Goal: Information Seeking & Learning: Check status

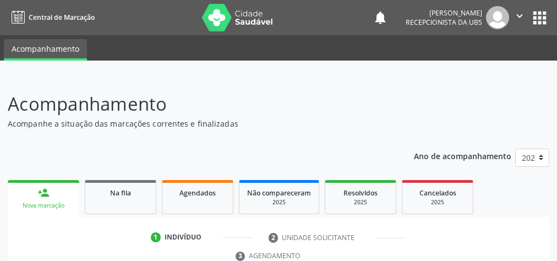
scroll to position [117, 0]
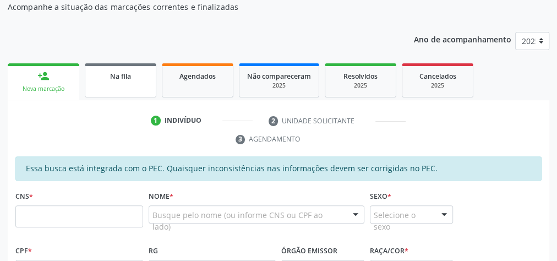
click at [129, 78] on span "Na fila" at bounding box center [120, 76] width 21 height 9
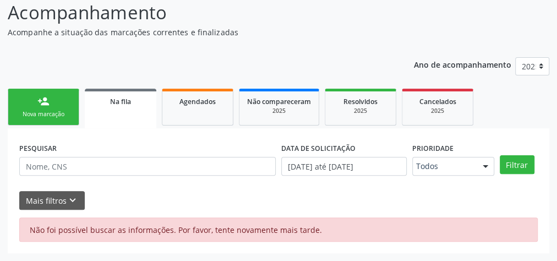
scroll to position [90, 0]
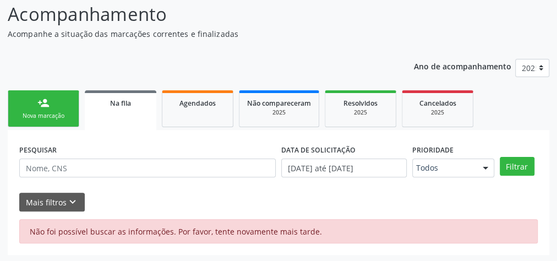
click at [112, 100] on span "Na fila" at bounding box center [120, 103] width 21 height 9
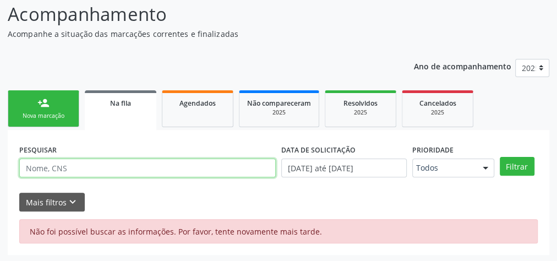
click at [90, 173] on input "text" at bounding box center [147, 168] width 257 height 19
type input "iraci"
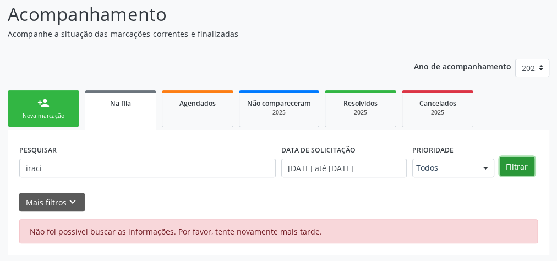
click at [520, 170] on button "Filtrar" at bounding box center [517, 166] width 35 height 19
click at [514, 163] on button "Filtrar" at bounding box center [517, 166] width 35 height 19
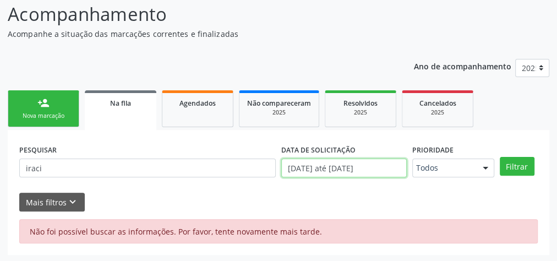
click at [392, 163] on input "[DATE] até [DATE]" at bounding box center [344, 168] width 126 height 19
click at [510, 171] on html "Central de Marcação notifications [PERSON_NAME] Recepcionista da UBS  Configur…" at bounding box center [278, 40] width 557 height 261
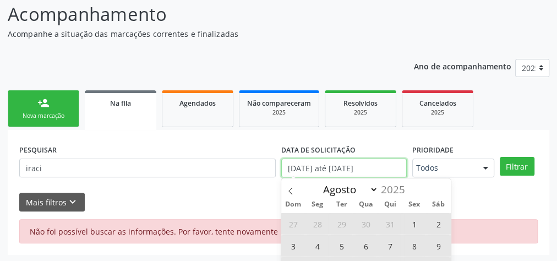
scroll to position [161, 0]
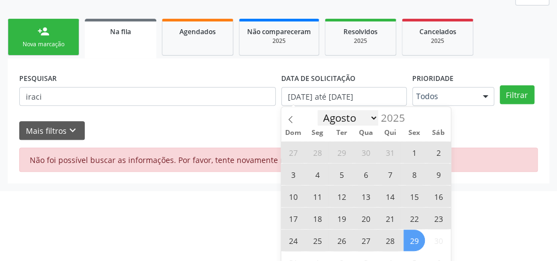
click at [375, 117] on select "Janeiro Fevereiro Março Abril Maio Junho Julho Agosto" at bounding box center [348, 117] width 61 height 15
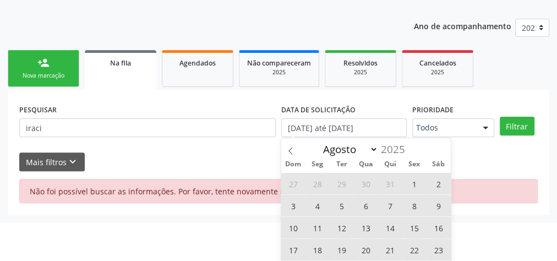
scroll to position [117, 0]
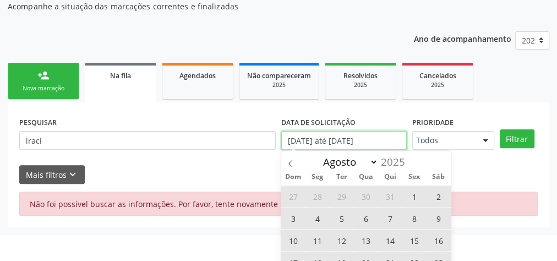
click at [388, 143] on input "[DATE] até [DATE]" at bounding box center [344, 140] width 126 height 19
click at [184, 84] on div "Ano de acompanhamento 2025 person_add Nova marcação Na fila Agendados Não compa…" at bounding box center [279, 126] width 542 height 204
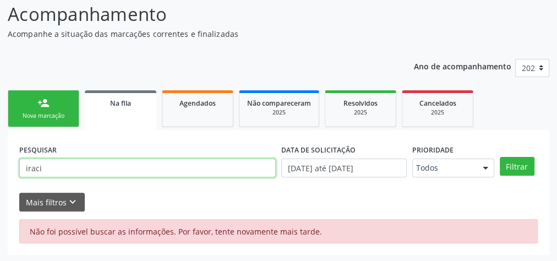
drag, startPoint x: 88, startPoint y: 168, endPoint x: 14, endPoint y: 168, distance: 73.2
click at [14, 168] on div "PESQUISAR iraci DATA DE SOLICITAÇÃO [DATE] até [DATE] Prioridade Todos Todos Ba…" at bounding box center [279, 192] width 542 height 125
